Goal: Information Seeking & Learning: Learn about a topic

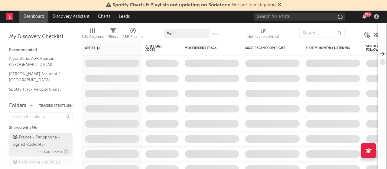
click at [28, 141] on div "France - Parlophone - Signed Roster ( 45 )" at bounding box center [40, 141] width 55 height 15
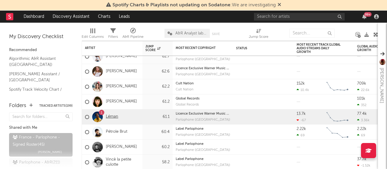
click at [113, 116] on link "Léman" at bounding box center [112, 116] width 12 height 5
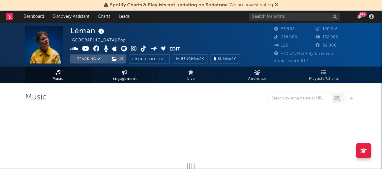
click at [128, 78] on span "Engagement" at bounding box center [125, 78] width 24 height 7
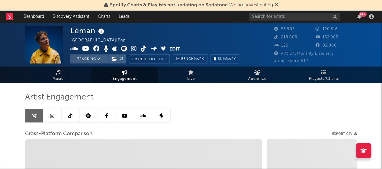
select select "1w"
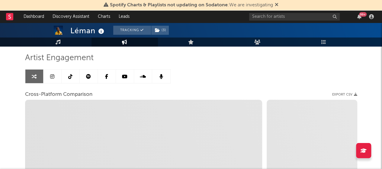
scroll to position [40, 0]
select select "1m"
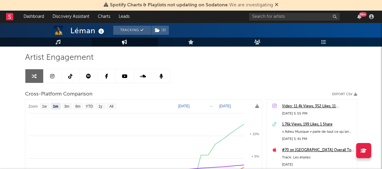
click at [71, 78] on icon at bounding box center [70, 76] width 4 height 5
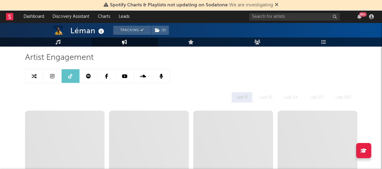
select select "6m"
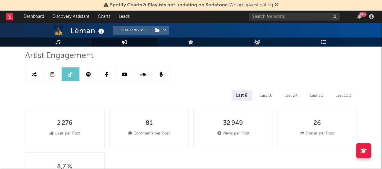
scroll to position [34, 0]
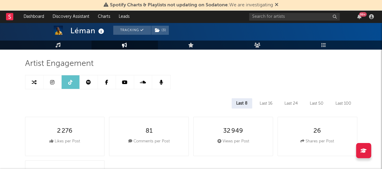
click at [54, 82] on icon at bounding box center [52, 82] width 4 height 5
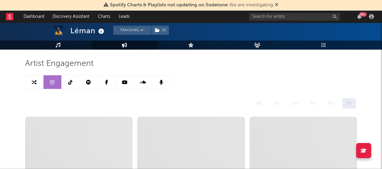
select select "6m"
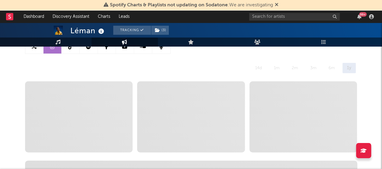
scroll to position [69, 0]
click at [276, 5] on icon at bounding box center [277, 4] width 4 height 5
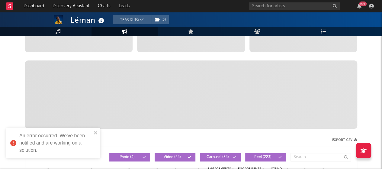
scroll to position [159, 0]
click at [97, 133] on icon "close" at bounding box center [96, 132] width 4 height 5
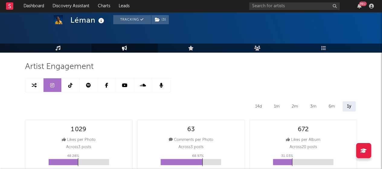
scroll to position [20, 0]
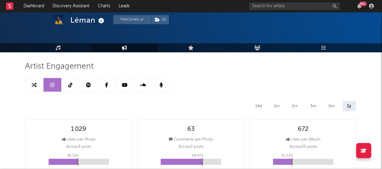
click at [126, 80] on link at bounding box center [125, 85] width 18 height 14
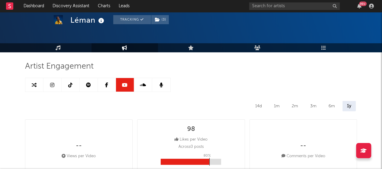
select select "6m"
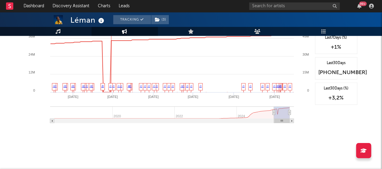
scroll to position [636, 0]
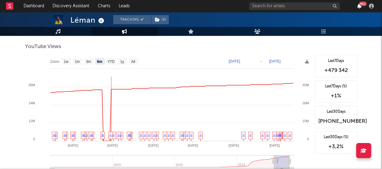
click at [359, 5] on icon "button" at bounding box center [359, 6] width 4 height 5
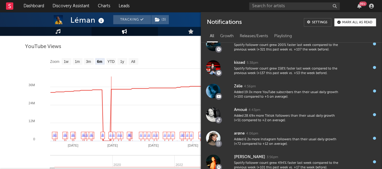
scroll to position [0, 0]
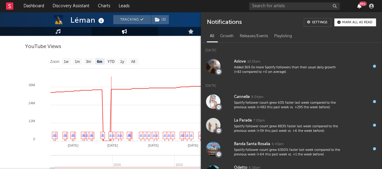
click at [357, 7] on icon "button" at bounding box center [359, 6] width 4 height 5
